Goal: Task Accomplishment & Management: Manage account settings

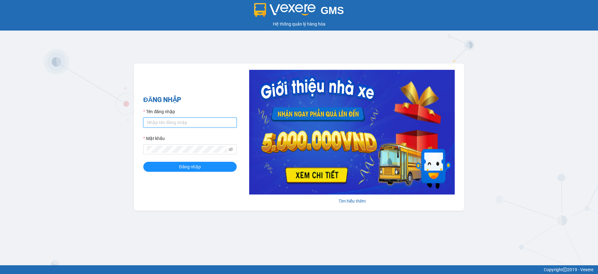
click at [157, 121] on input "Tên đăng nhập" at bounding box center [189, 122] width 93 height 10
type input "Trong.hao"
click at [167, 144] on div "Mật khẩu" at bounding box center [189, 139] width 93 height 9
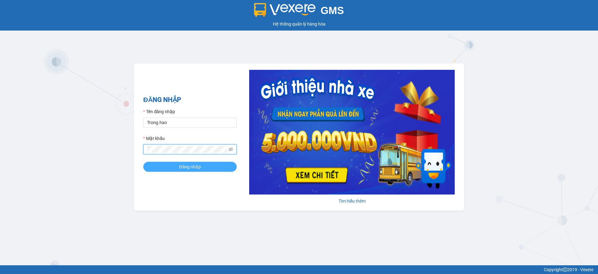
click at [180, 163] on span "Đăng nhập" at bounding box center [190, 166] width 22 height 7
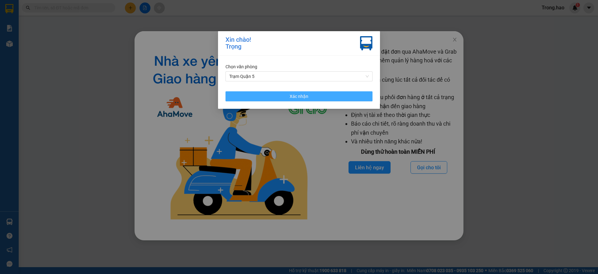
drag, startPoint x: 264, startPoint y: 97, endPoint x: 382, endPoint y: 24, distance: 139.0
click at [264, 97] on button "Xác nhận" at bounding box center [298, 96] width 147 height 10
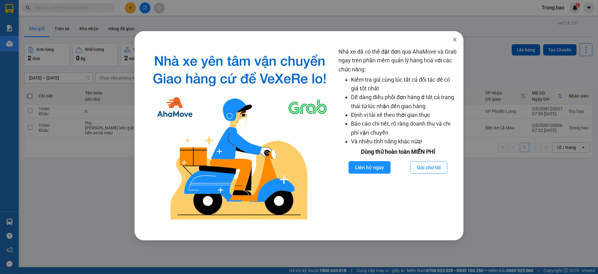
click at [453, 37] on icon "close" at bounding box center [454, 39] width 5 height 5
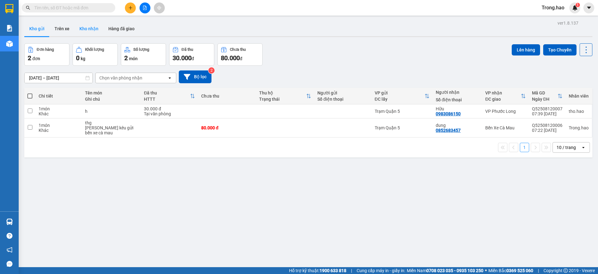
click at [87, 31] on button "Kho nhận" at bounding box center [88, 28] width 29 height 15
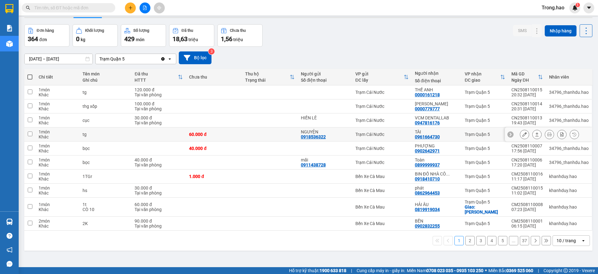
scroll to position [29, 0]
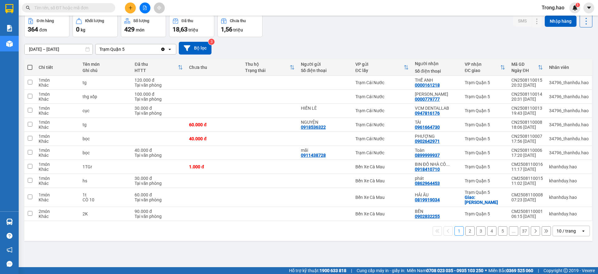
click at [553, 226] on div "10 / trang" at bounding box center [567, 231] width 28 height 10
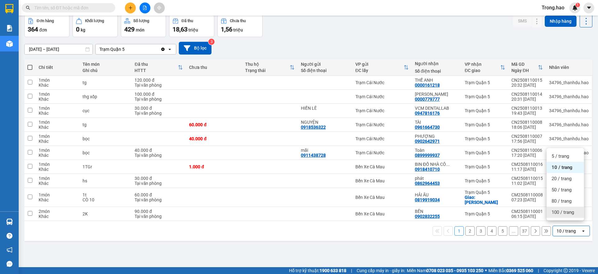
click at [551, 215] on div "100 / trang" at bounding box center [565, 211] width 37 height 11
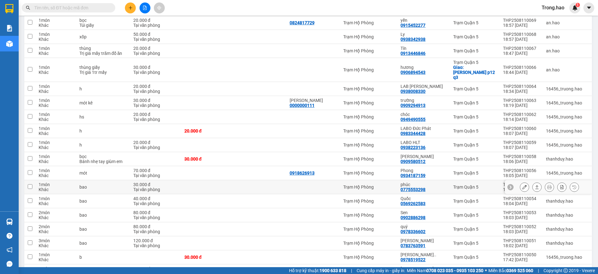
scroll to position [1274, 0]
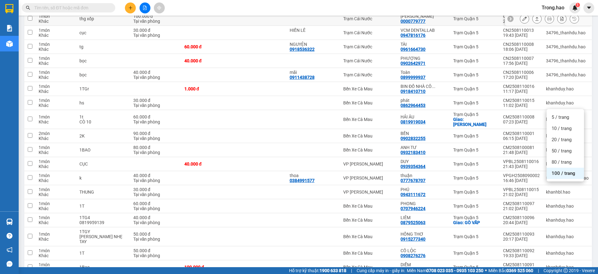
scroll to position [0, 0]
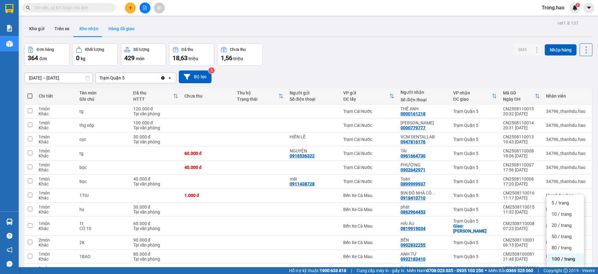
click at [122, 27] on button "Hàng đã giao" at bounding box center [121, 28] width 36 height 15
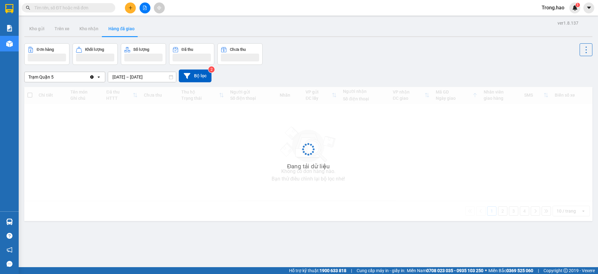
click at [92, 8] on input "text" at bounding box center [70, 7] width 73 height 7
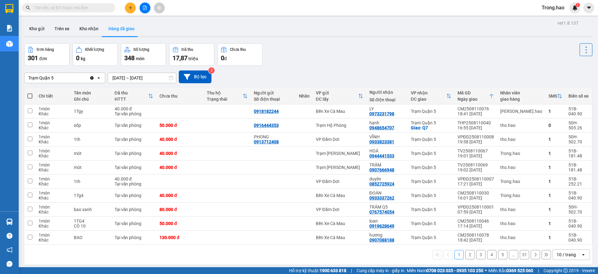
click at [100, 8] on input "text" at bounding box center [70, 7] width 73 height 7
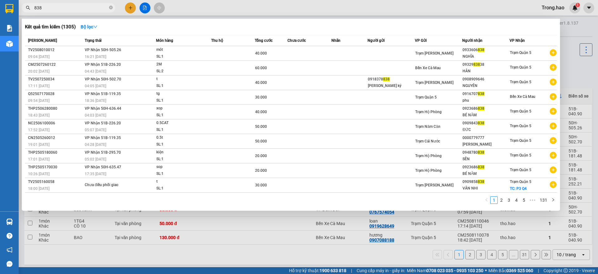
type input "838"
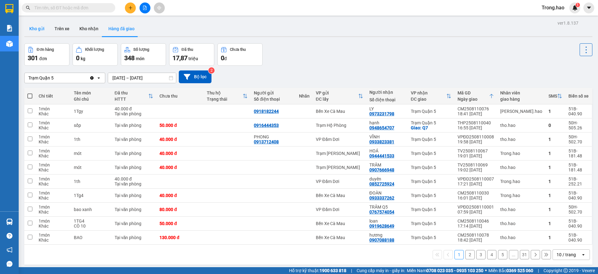
click at [44, 33] on button "Kho gửi" at bounding box center [36, 28] width 25 height 15
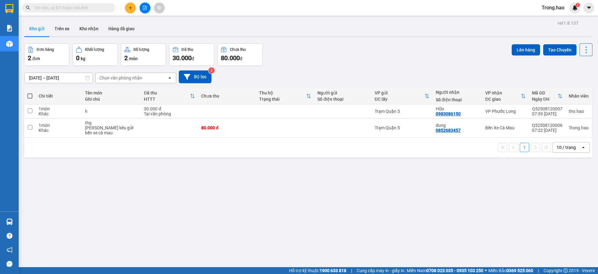
drag, startPoint x: 552, startPoint y: 8, endPoint x: 552, endPoint y: 11, distance: 3.1
click at [552, 8] on span "Trong.hao" at bounding box center [553, 8] width 33 height 8
click at [551, 31] on span "Đổi mật khẩu" at bounding box center [560, 29] width 26 height 7
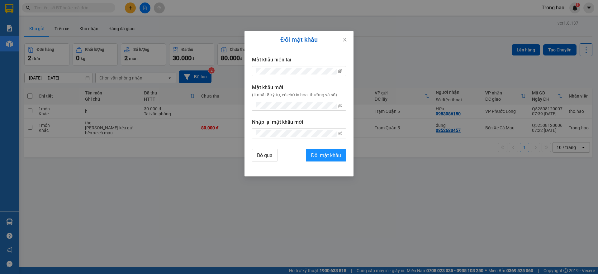
click at [397, 70] on div "Đổi mật khẩu Mật khẩu hiện tại Mật khẩu mới (ít nhất 8 ký tự, có chữ in hoa, th…" at bounding box center [299, 137] width 598 height 274
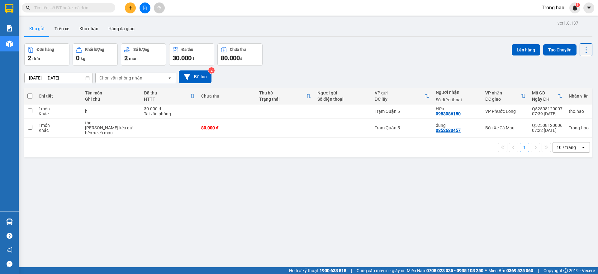
click at [545, 9] on span "Trong.hao" at bounding box center [553, 8] width 33 height 8
click at [543, 19] on icon "login" at bounding box center [542, 19] width 4 height 4
